Goal: Task Accomplishment & Management: Manage account settings

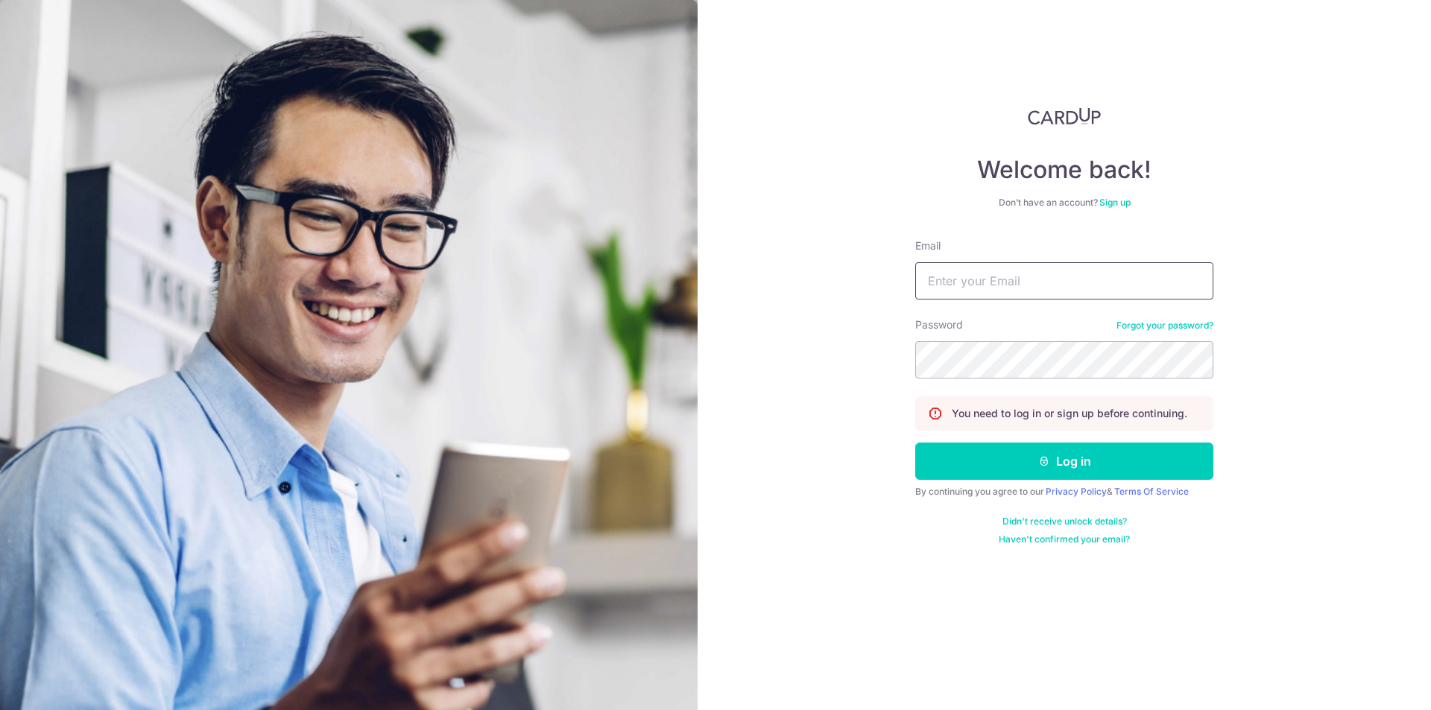
drag, startPoint x: 0, startPoint y: 0, endPoint x: 976, endPoint y: 286, distance: 1017.1
click at [976, 286] on input "Email" at bounding box center [1064, 280] width 298 height 37
type input "[EMAIL_ADDRESS][DOMAIN_NAME]"
click at [915, 443] on button "Log in" at bounding box center [1064, 461] width 298 height 37
